Goal: Use online tool/utility: Utilize a website feature to perform a specific function

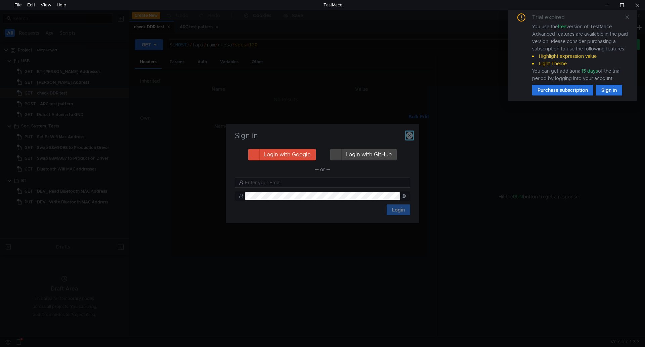
click at [406, 134] on icon "button" at bounding box center [409, 135] width 7 height 7
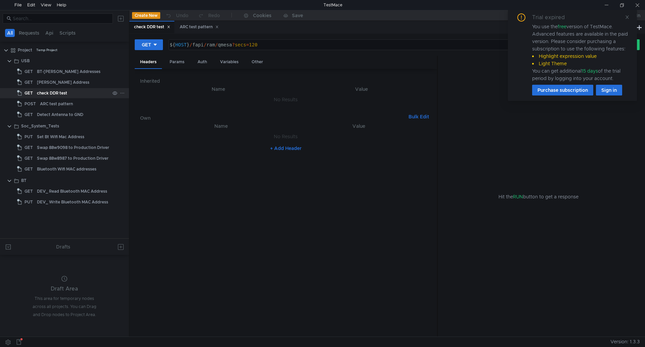
click at [65, 96] on div "check DDR test" at bounding box center [52, 93] width 30 height 10
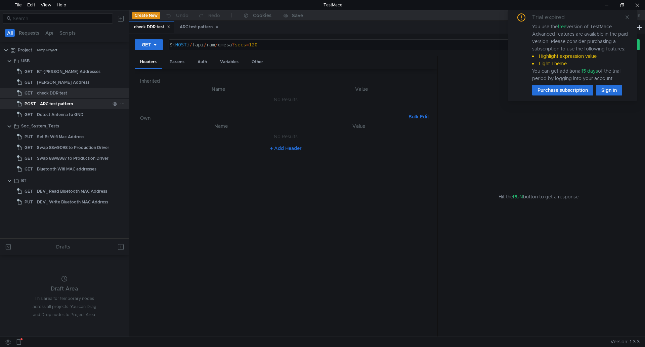
click at [65, 100] on div "ARC test pattern" at bounding box center [56, 104] width 33 height 10
click at [627, 18] on icon at bounding box center [627, 17] width 5 height 5
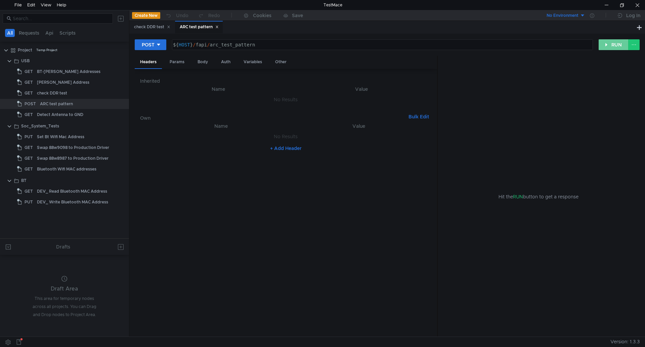
click at [602, 50] on button "RUN" at bounding box center [614, 44] width 30 height 11
